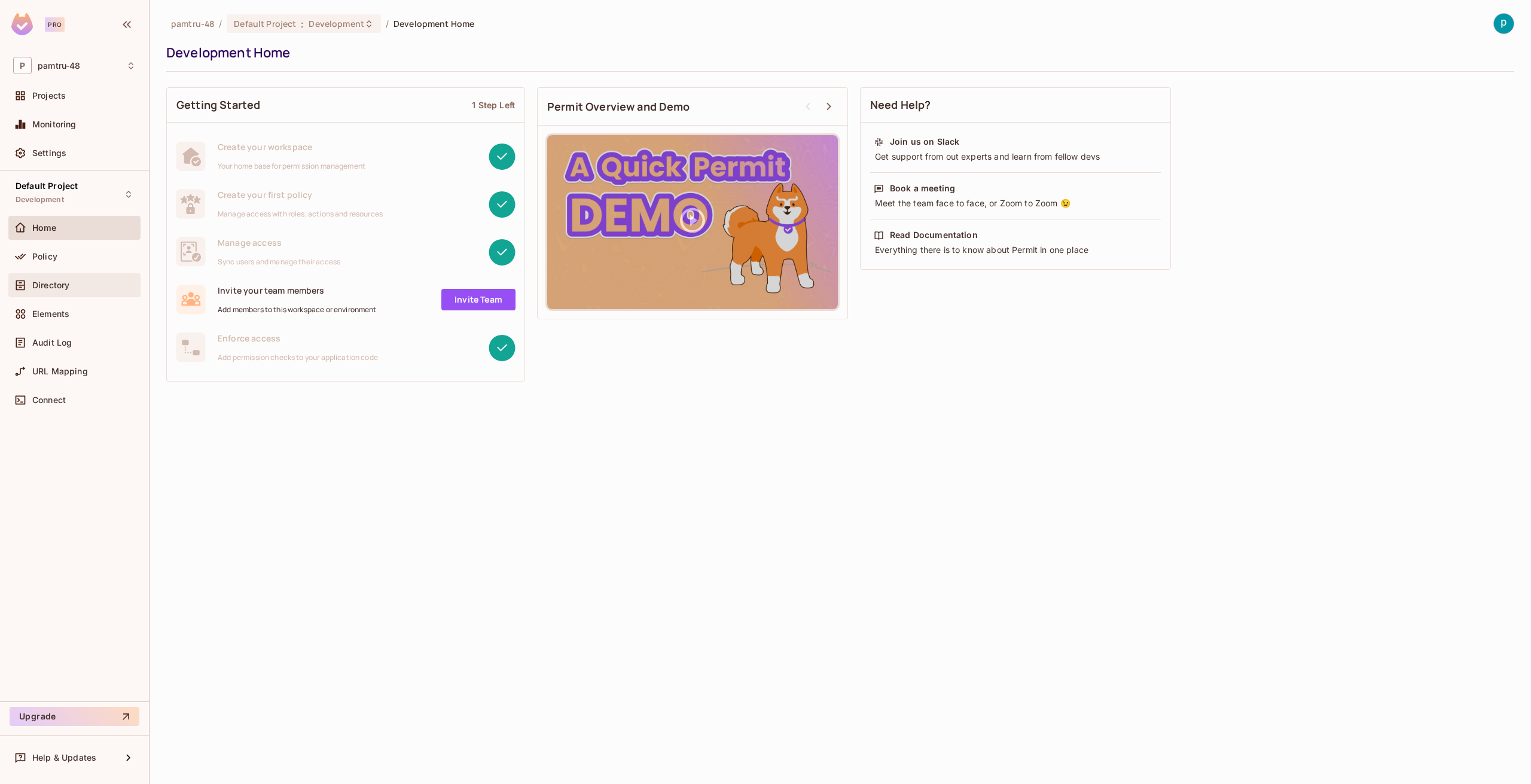
click at [49, 288] on span "Directory" at bounding box center [51, 285] width 37 height 10
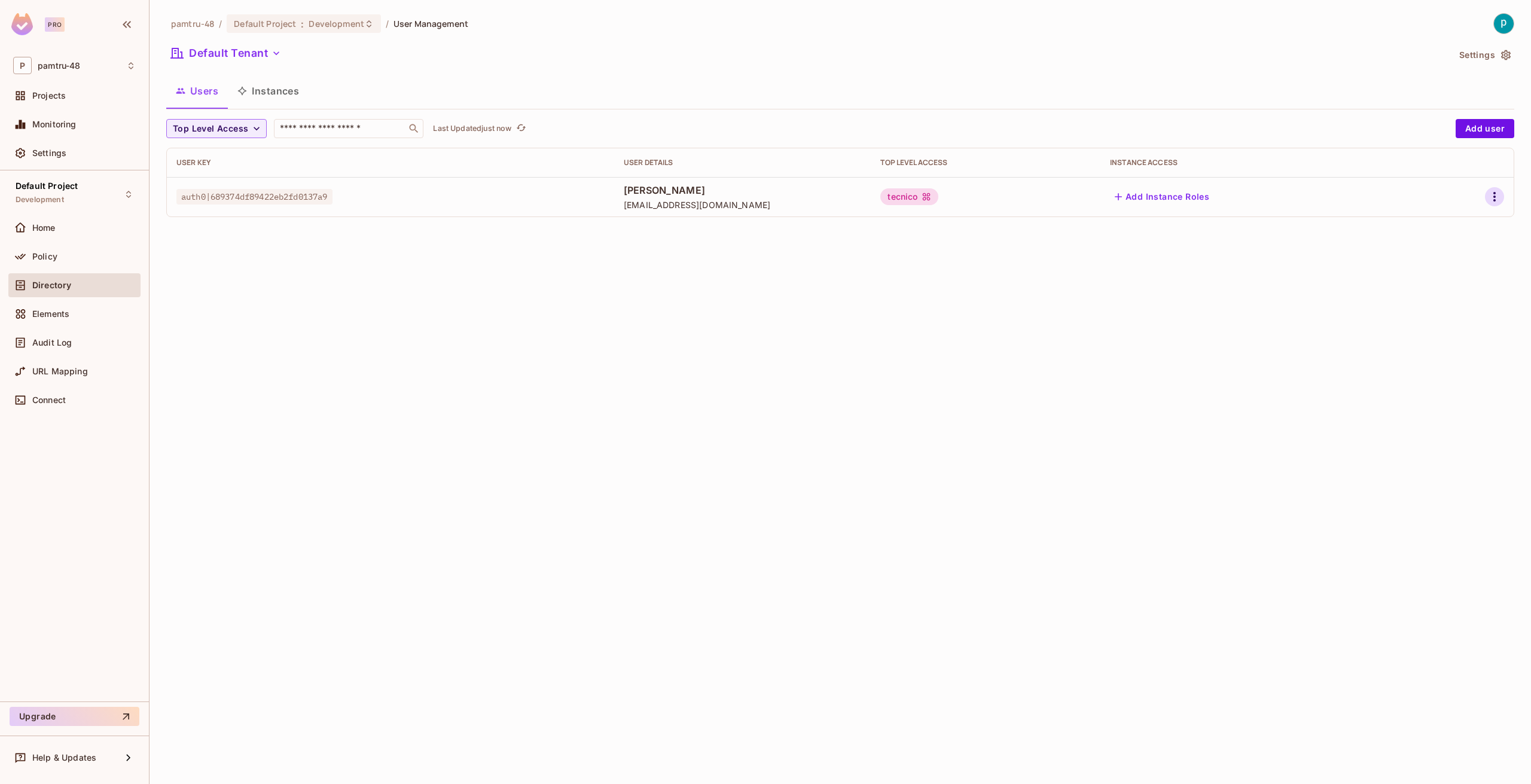
click at [1495, 193] on icon "button" at bounding box center [1495, 197] width 3 height 10
click at [1451, 274] on div "Delete User" at bounding box center [1447, 277] width 47 height 12
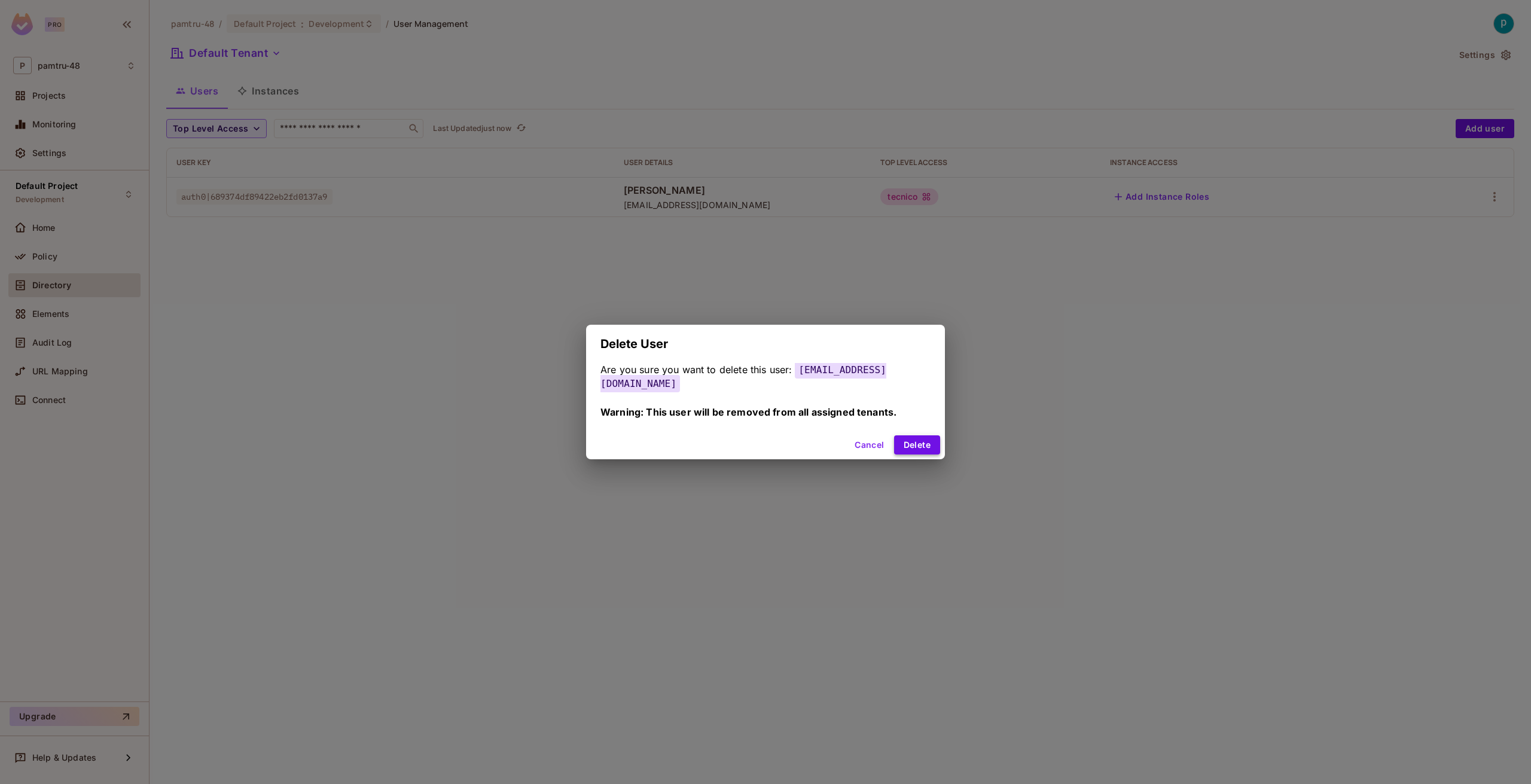
click at [908, 435] on button "Delete" at bounding box center [917, 444] width 46 height 19
